Goal: Check status: Check status

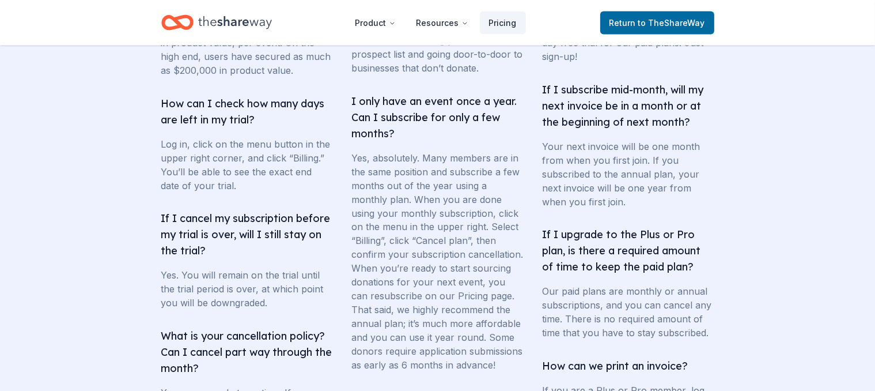
scroll to position [1886, 0]
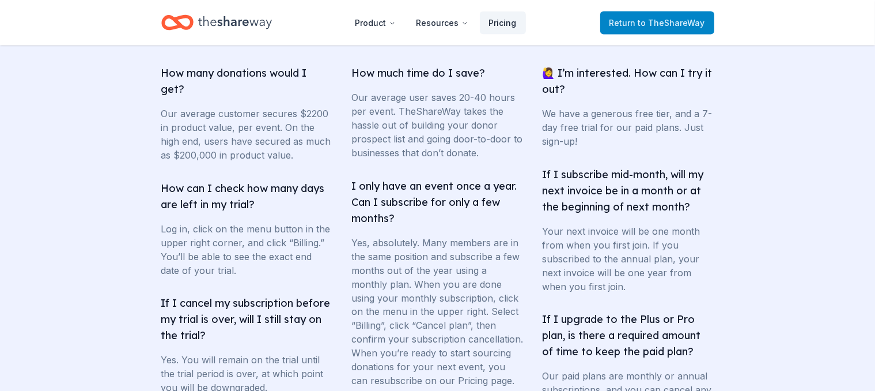
click at [644, 27] on span "to TheShareWay" at bounding box center [671, 23] width 67 height 10
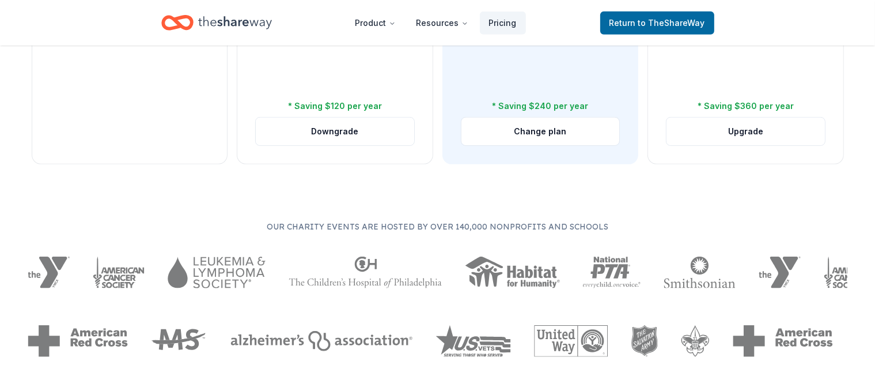
scroll to position [0, 0]
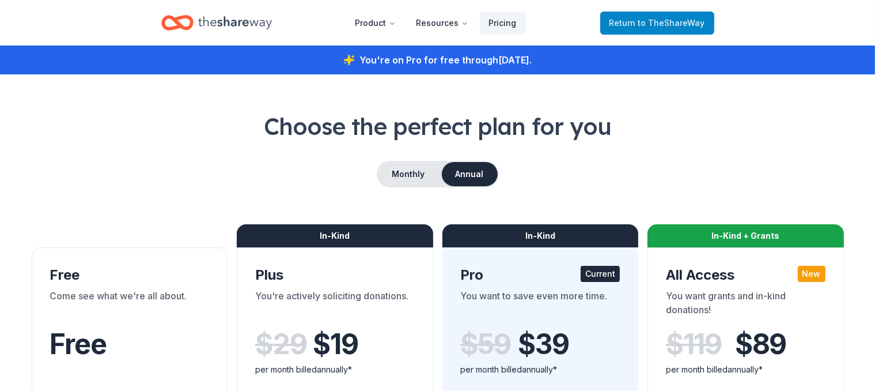
click at [663, 23] on span "to TheShareWay" at bounding box center [671, 23] width 67 height 10
click at [244, 21] on icon "Home" at bounding box center [235, 22] width 74 height 13
click at [239, 22] on icon "Home" at bounding box center [235, 22] width 74 height 13
click at [241, 24] on icon "Home" at bounding box center [235, 23] width 74 height 24
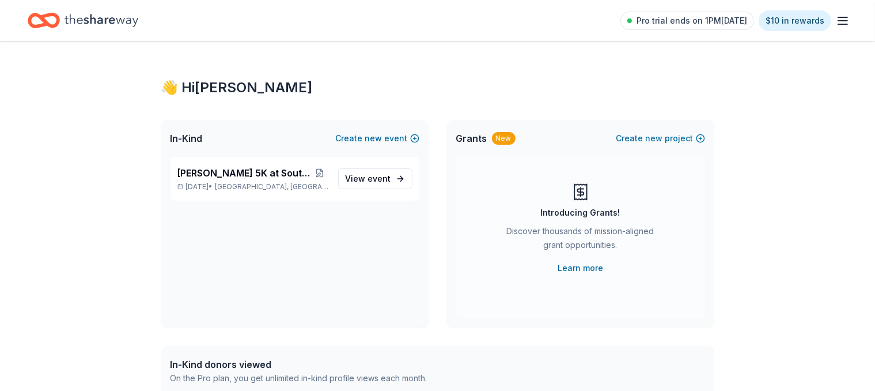
click at [836, 22] on icon "button" at bounding box center [843, 21] width 14 height 14
click at [836, 25] on icon "button" at bounding box center [843, 21] width 14 height 14
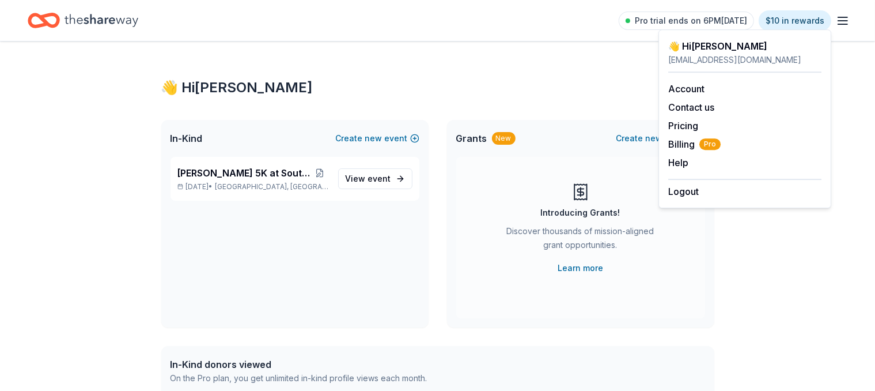
drag, startPoint x: 808, startPoint y: 341, endPoint x: 799, endPoint y: 329, distance: 15.2
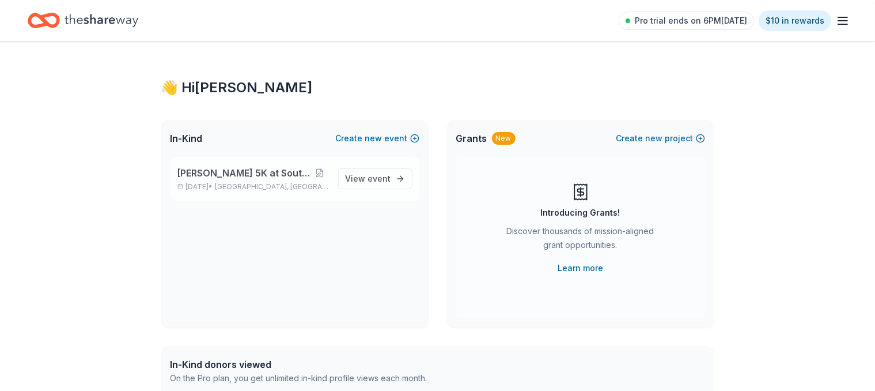
click at [249, 179] on span "[PERSON_NAME] 5K at Southwestern" at bounding box center [243, 173] width 133 height 14
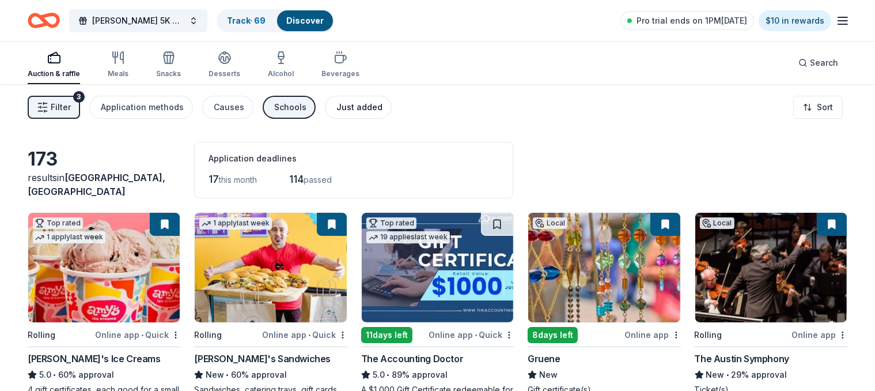
click at [358, 110] on div "Just added" at bounding box center [359, 107] width 46 height 14
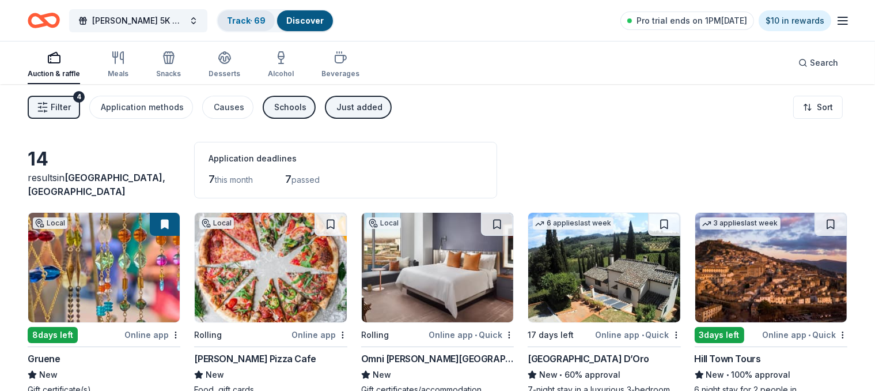
click at [266, 25] on link "Track · 69" at bounding box center [246, 21] width 39 height 10
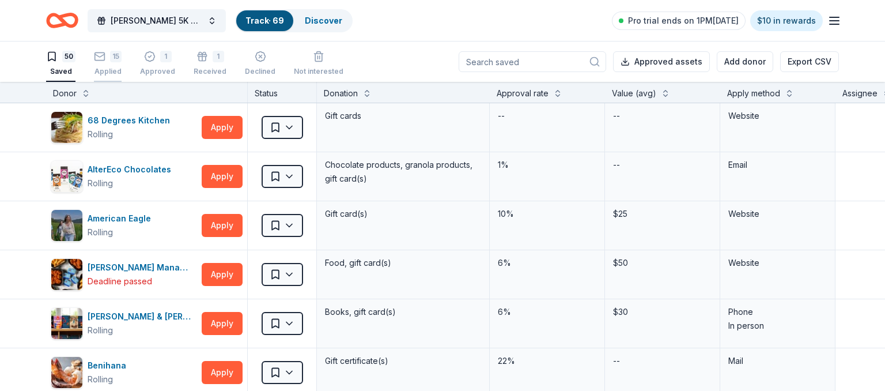
click at [105, 70] on div "Applied" at bounding box center [108, 71] width 28 height 9
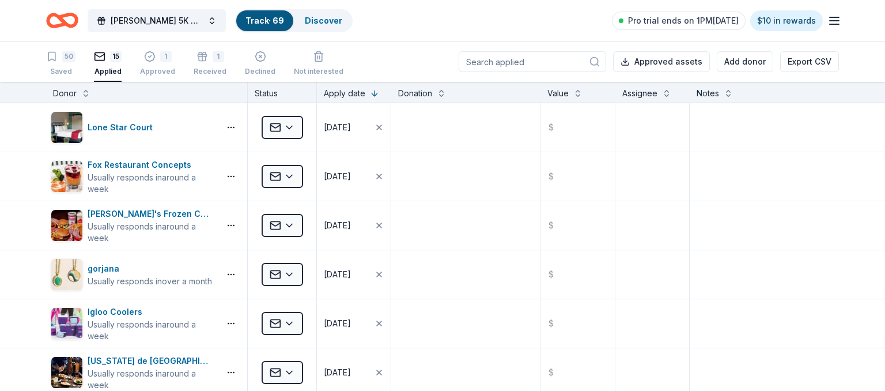
click at [833, 21] on line "button" at bounding box center [834, 21] width 9 height 0
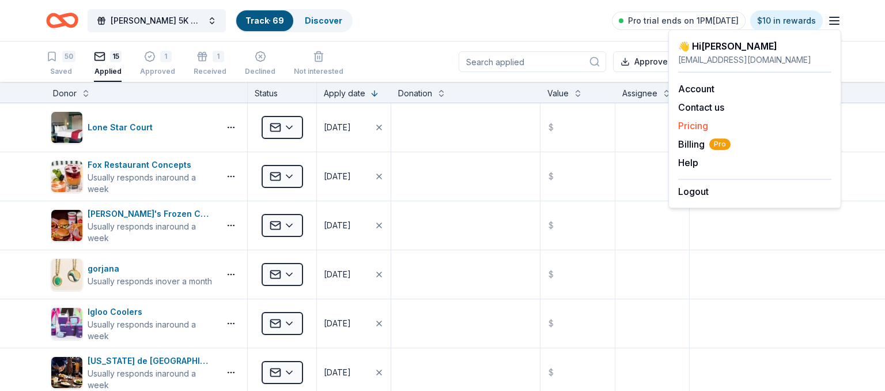
click at [702, 124] on link "Pricing" at bounding box center [693, 126] width 30 height 12
click at [688, 144] on span "Billing Pro" at bounding box center [704, 144] width 52 height 14
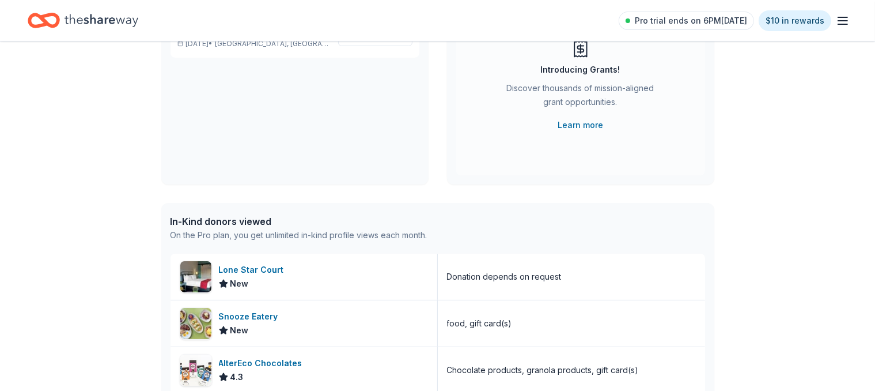
scroll to position [243, 0]
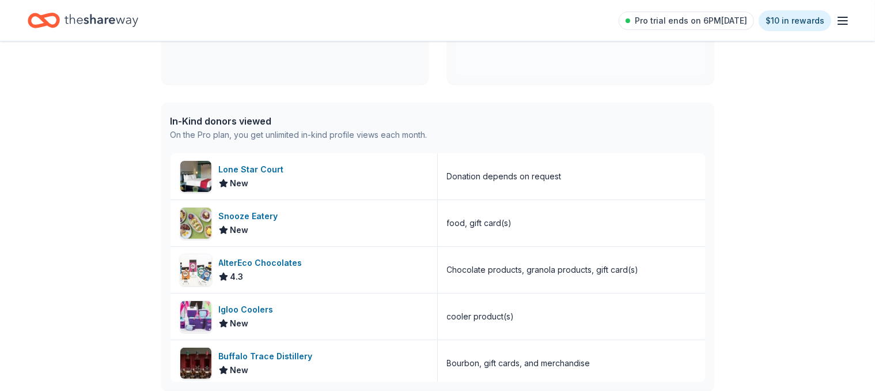
click at [229, 118] on div "In-Kind donors viewed" at bounding box center [299, 121] width 257 height 14
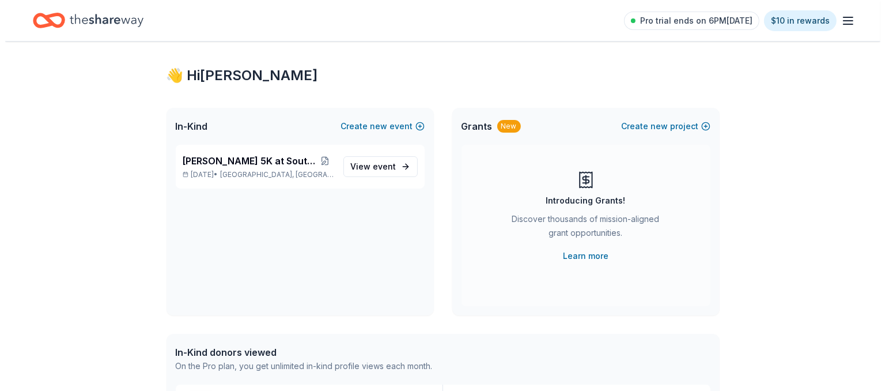
scroll to position [0, 0]
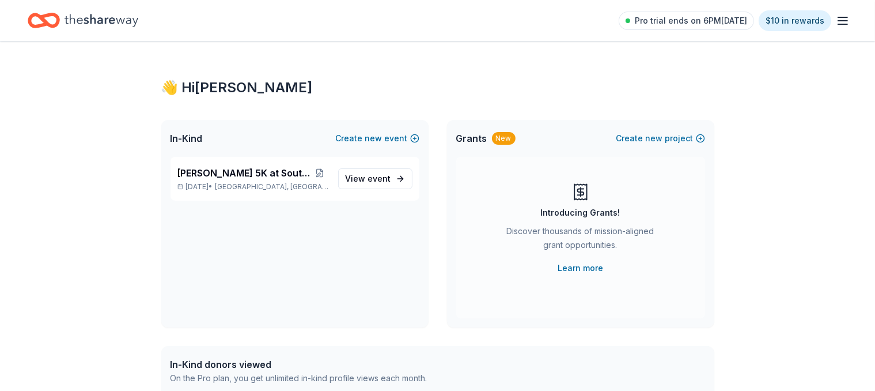
click at [836, 23] on icon "button" at bounding box center [843, 21] width 14 height 14
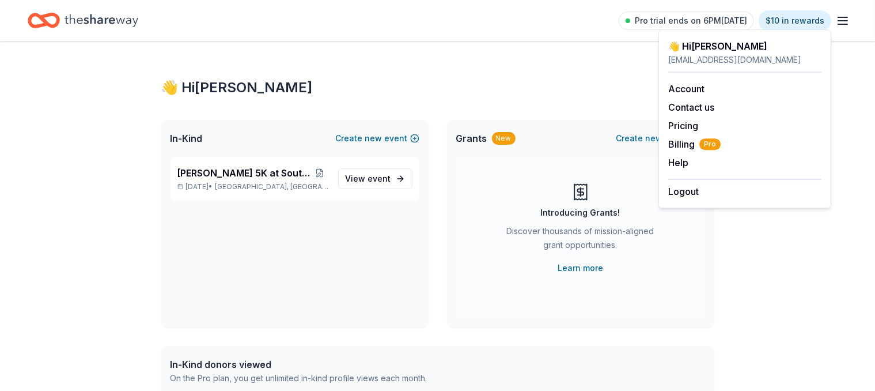
click at [570, 84] on div "👋 Hi Wendy" at bounding box center [437, 87] width 553 height 18
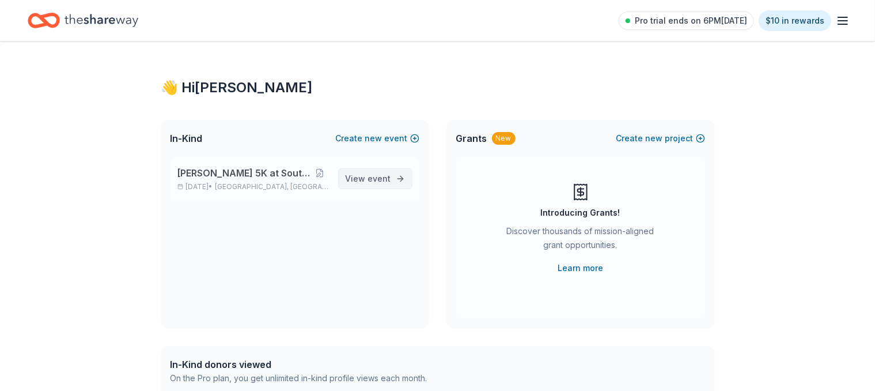
click at [378, 180] on span "event" at bounding box center [379, 178] width 23 height 10
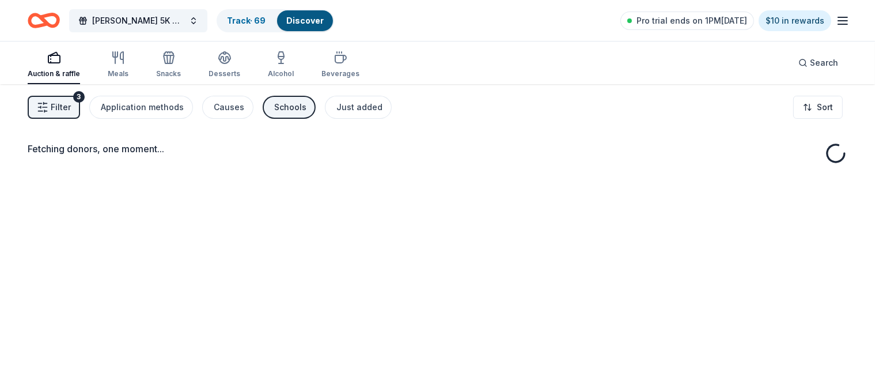
click at [71, 109] on span "Filter" at bounding box center [61, 107] width 20 height 14
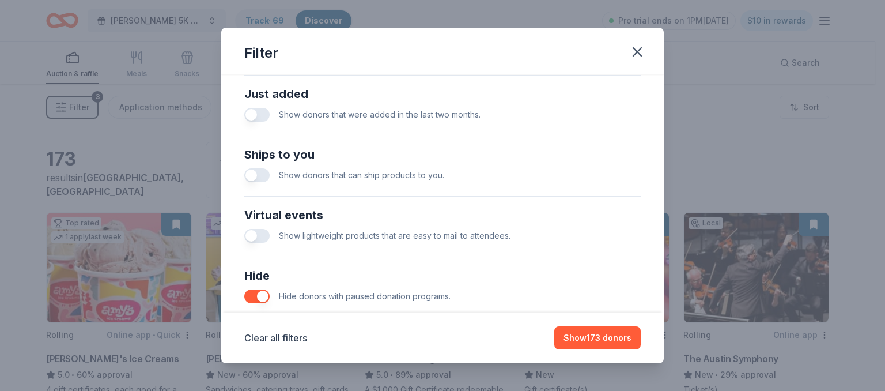
scroll to position [521, 0]
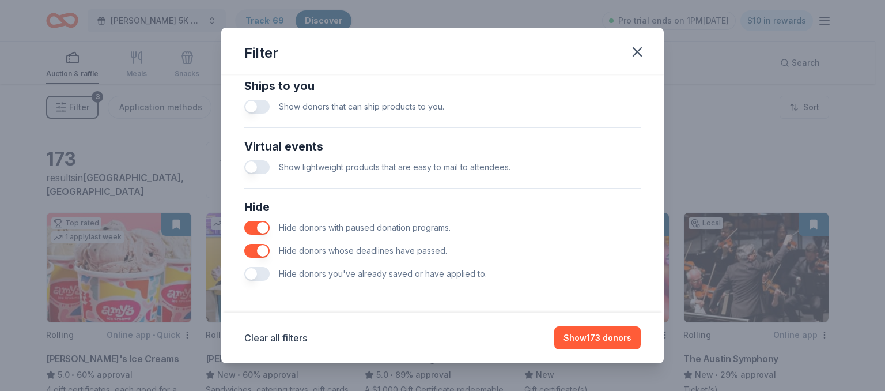
click at [259, 249] on button "button" at bounding box center [256, 251] width 25 height 14
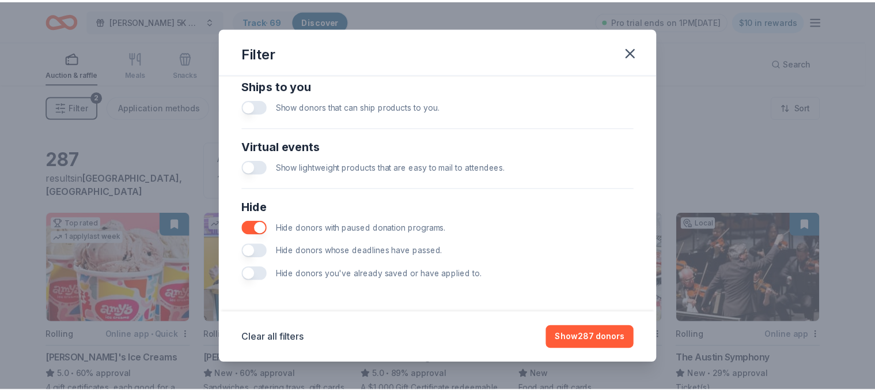
scroll to position [189, 0]
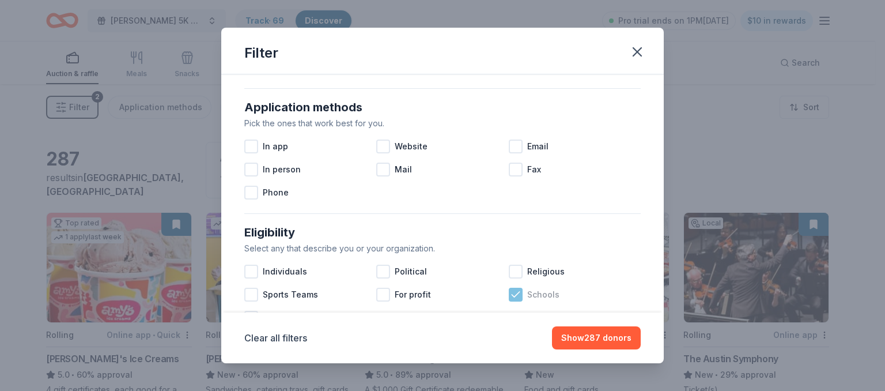
click at [512, 296] on icon at bounding box center [515, 294] width 7 height 5
click at [610, 335] on button "Show 302 donors" at bounding box center [596, 337] width 89 height 23
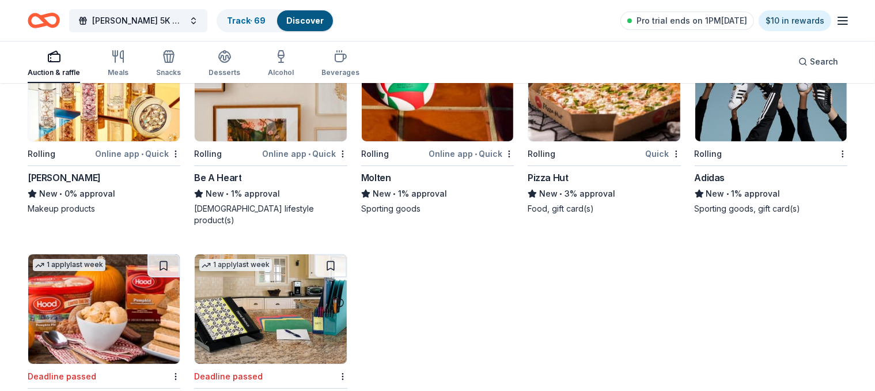
scroll to position [13226, 0]
